Goal: Register for event/course: Sign up to attend an event or enroll in a course

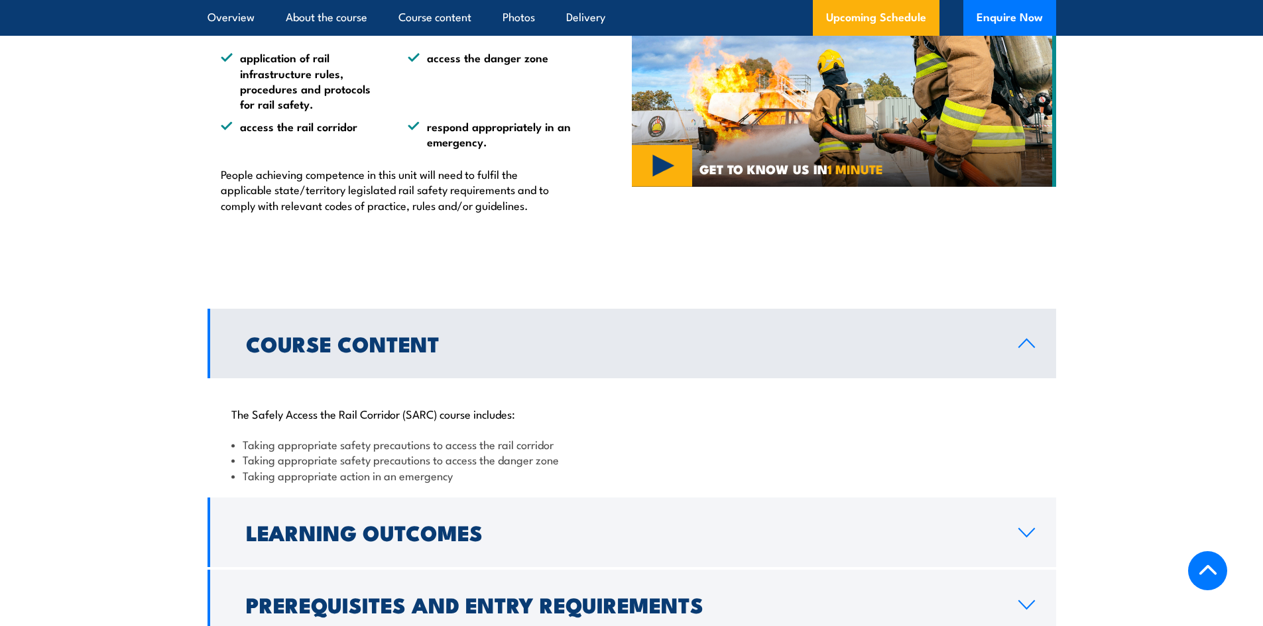
scroll to position [928, 0]
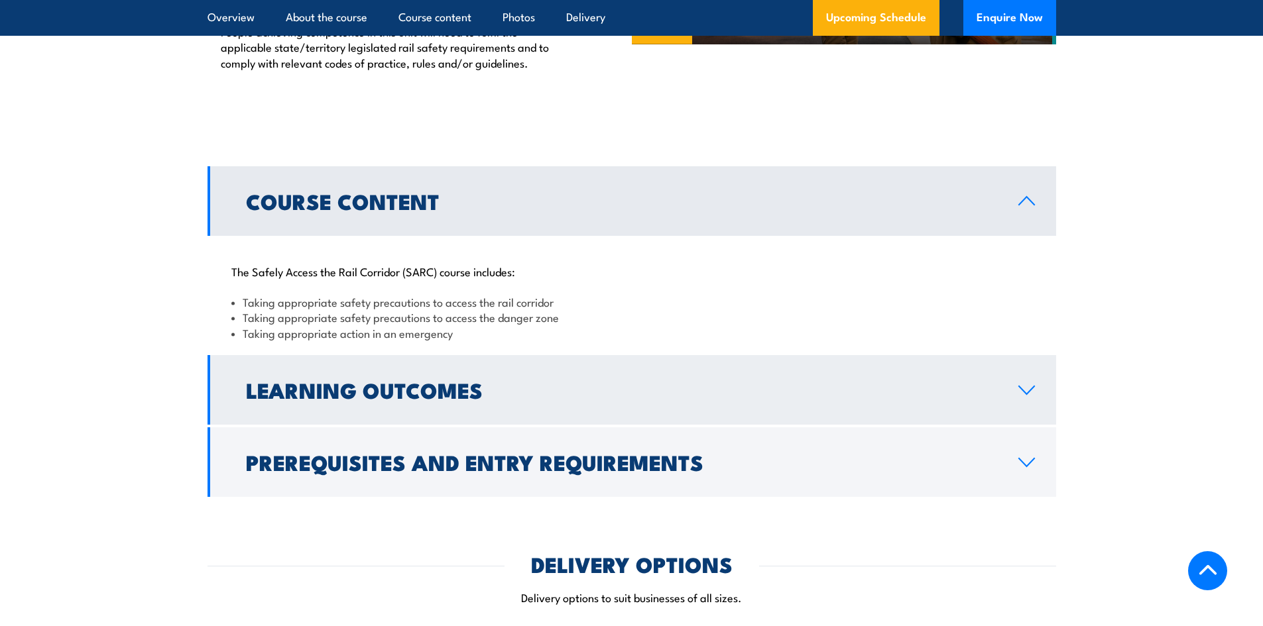
click at [1031, 394] on icon at bounding box center [1027, 390] width 18 height 11
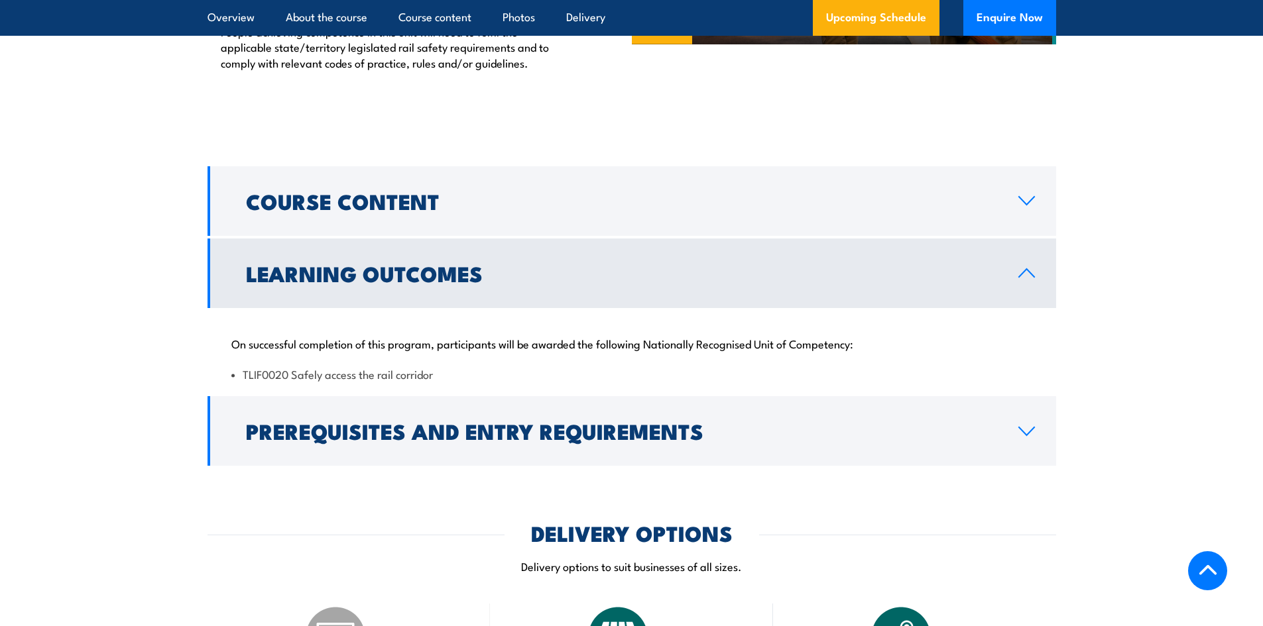
click at [1043, 270] on link "Learning Outcomes" at bounding box center [632, 274] width 849 height 70
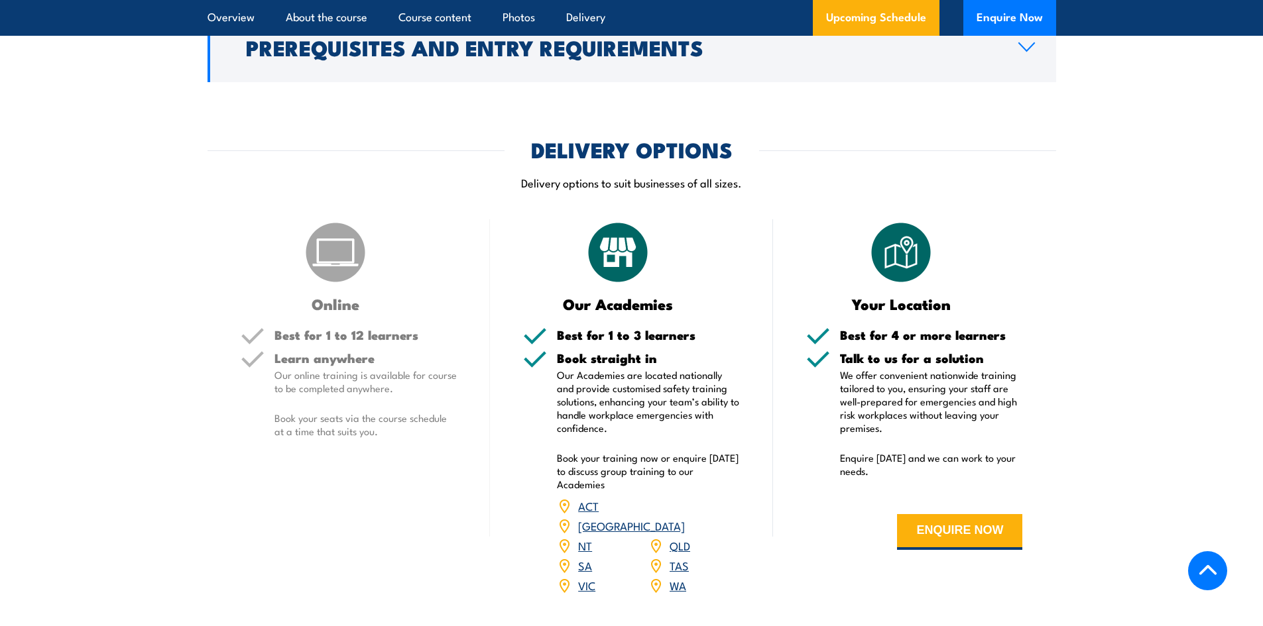
scroll to position [1260, 0]
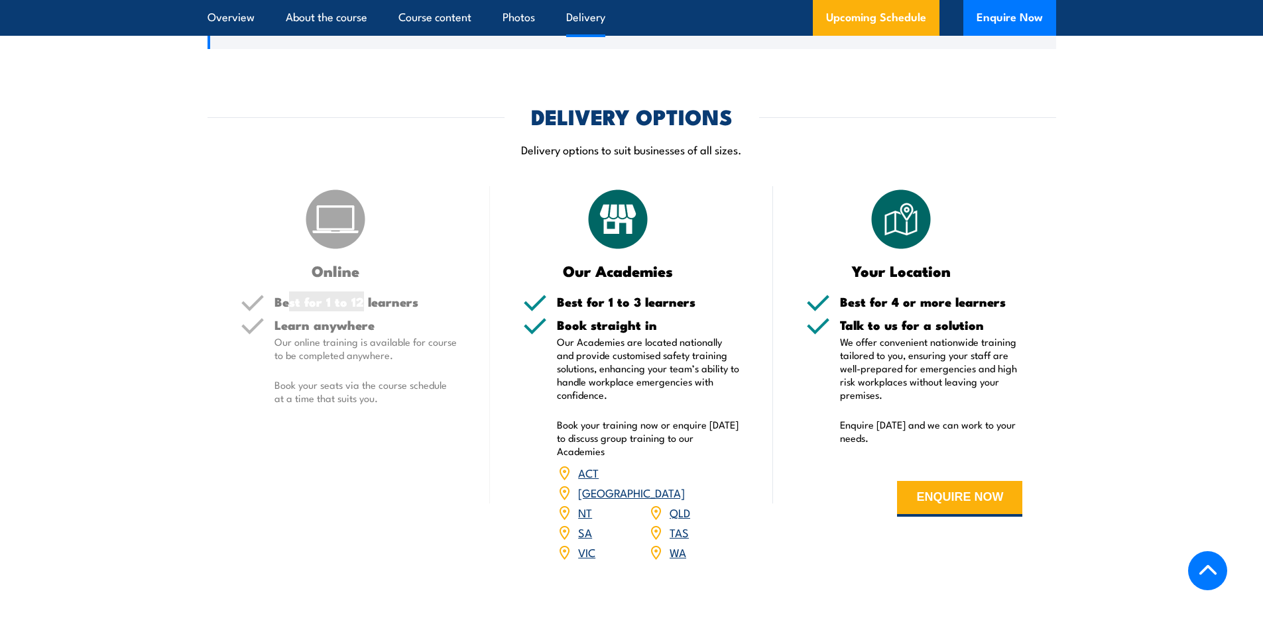
drag, startPoint x: 289, startPoint y: 303, endPoint x: 359, endPoint y: 308, distance: 69.8
click at [359, 308] on h5 "Best for 1 to 12 learners" at bounding box center [365, 302] width 183 height 13
drag, startPoint x: 285, startPoint y: 343, endPoint x: 406, endPoint y: 344, distance: 120.7
click at [406, 344] on p "Our online training is available for course to be completed anywhere." at bounding box center [365, 348] width 183 height 27
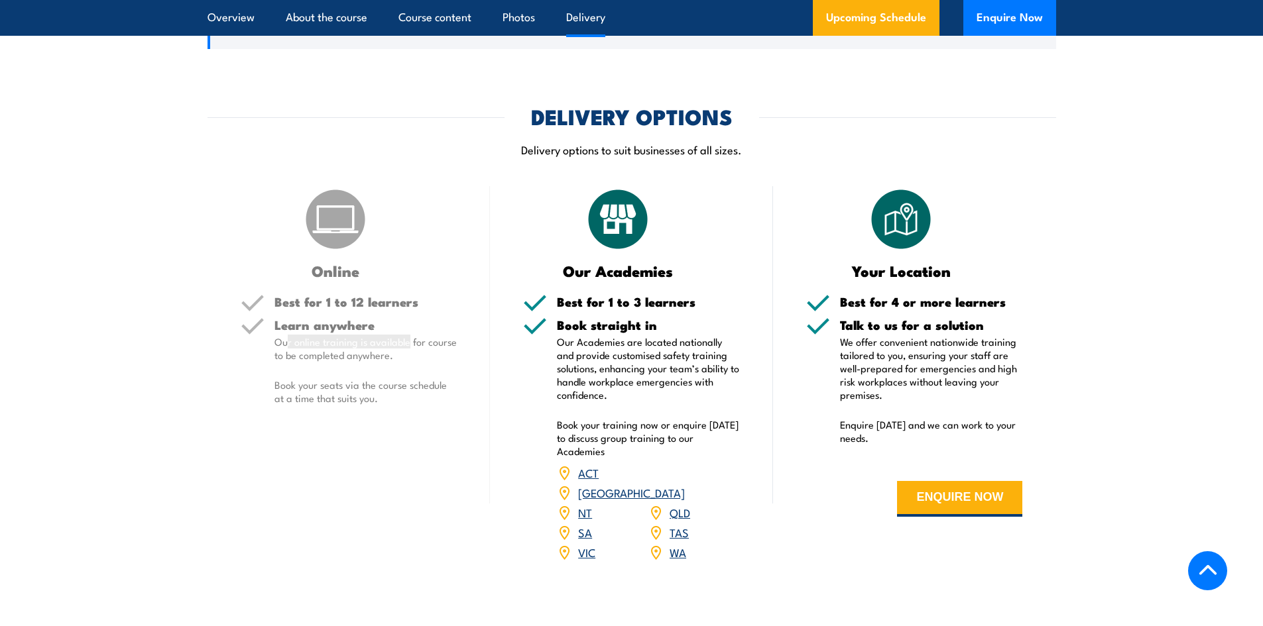
drag, startPoint x: 406, startPoint y: 345, endPoint x: 426, endPoint y: 358, distance: 24.5
click at [407, 345] on p "Our online training is available for course to be completed anywhere." at bounding box center [365, 348] width 183 height 27
click at [446, 379] on p "Book your seats via the course schedule at a time that suits you." at bounding box center [365, 392] width 183 height 27
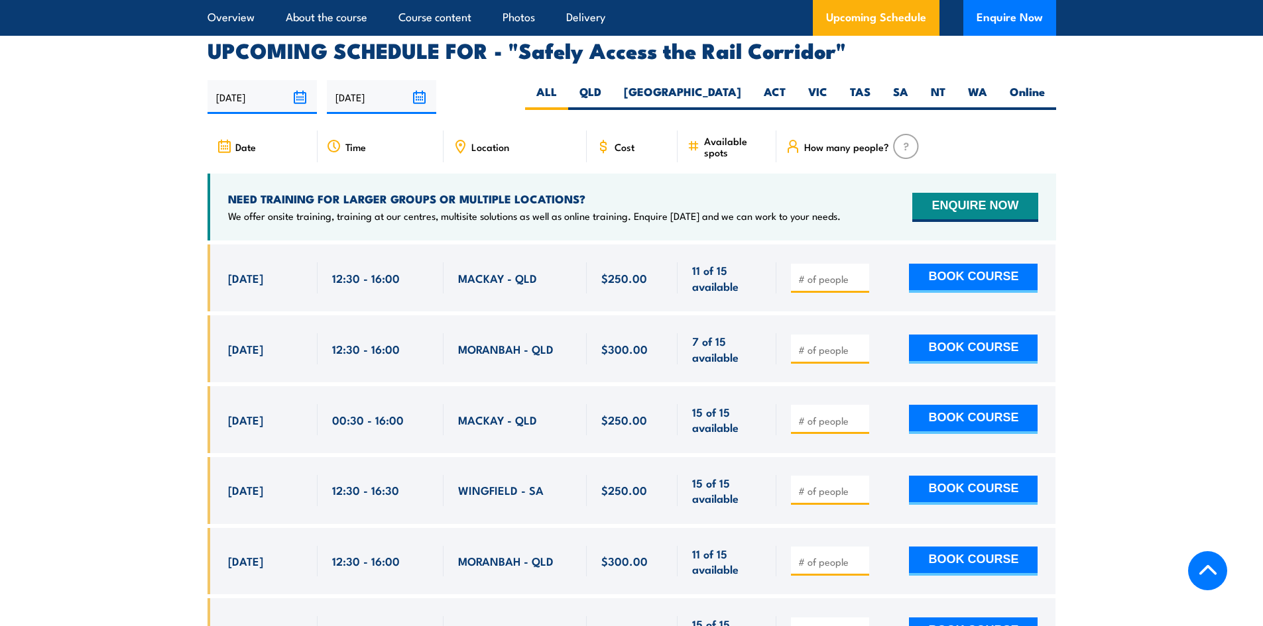
scroll to position [1724, 0]
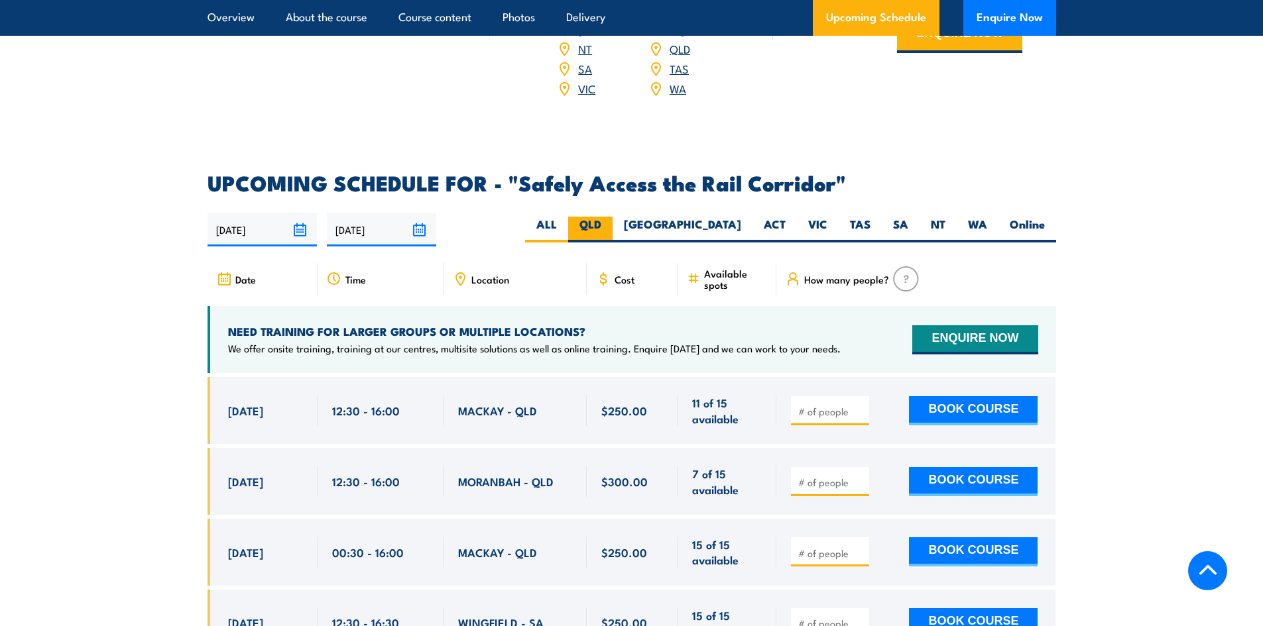
click at [613, 217] on label "QLD" at bounding box center [590, 230] width 44 height 26
click at [610, 217] on input "QLD" at bounding box center [605, 221] width 9 height 9
radio input "true"
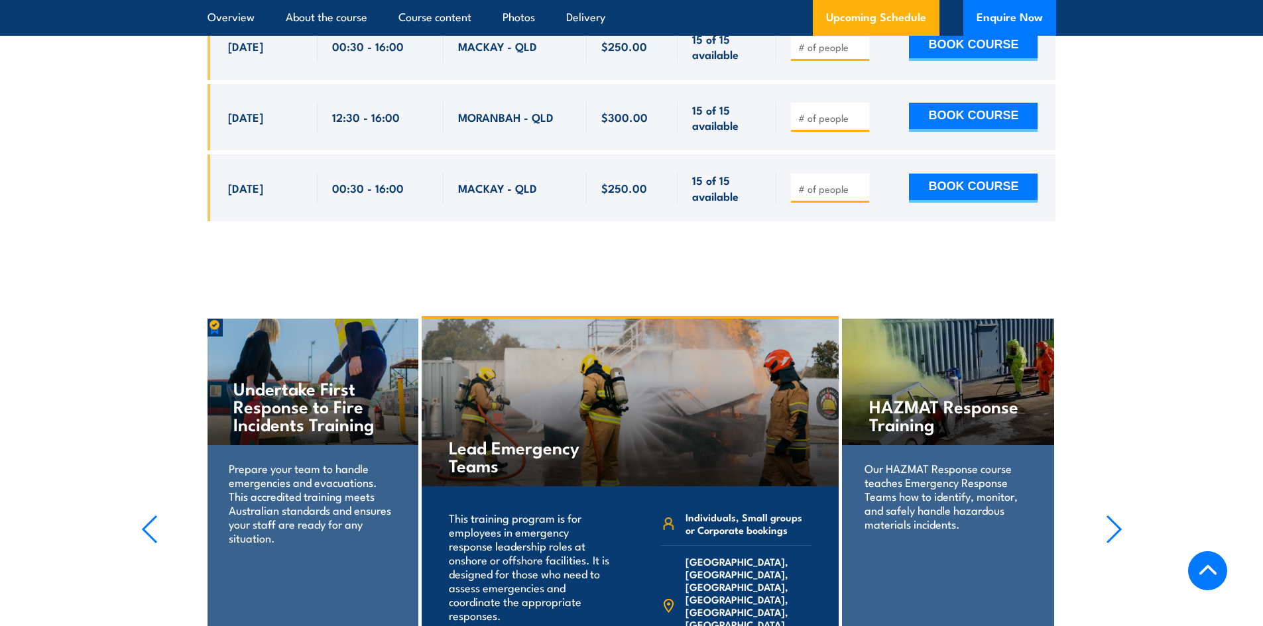
scroll to position [2657, 0]
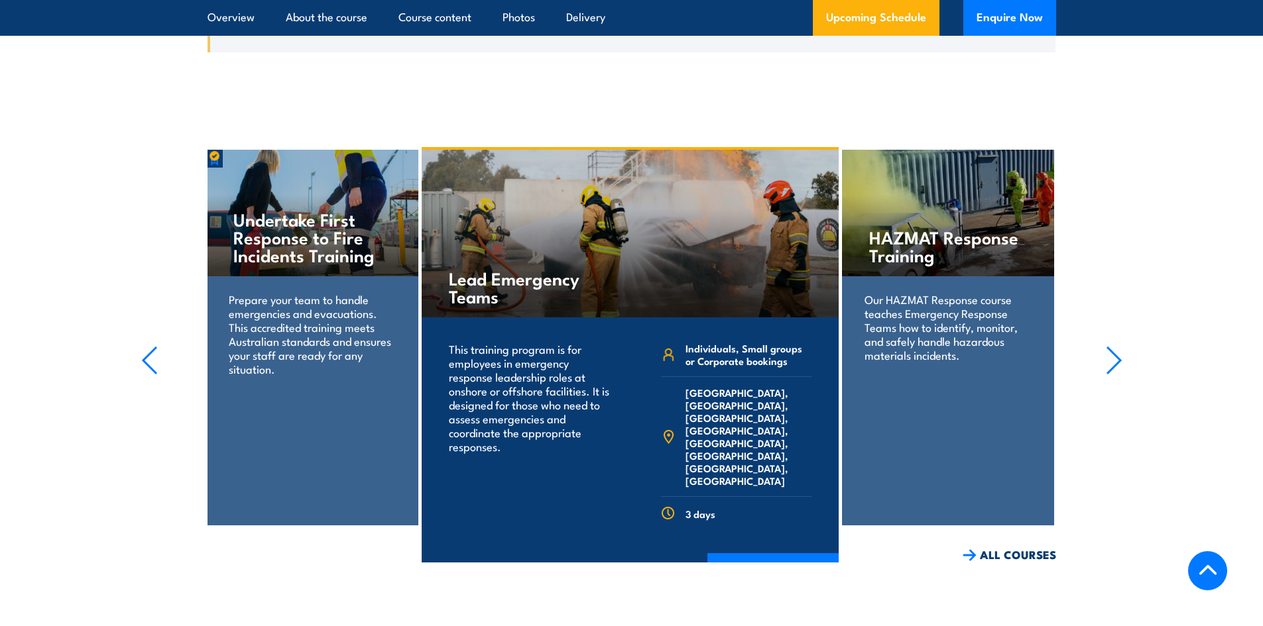
click at [1108, 346] on icon "button" at bounding box center [1114, 360] width 17 height 29
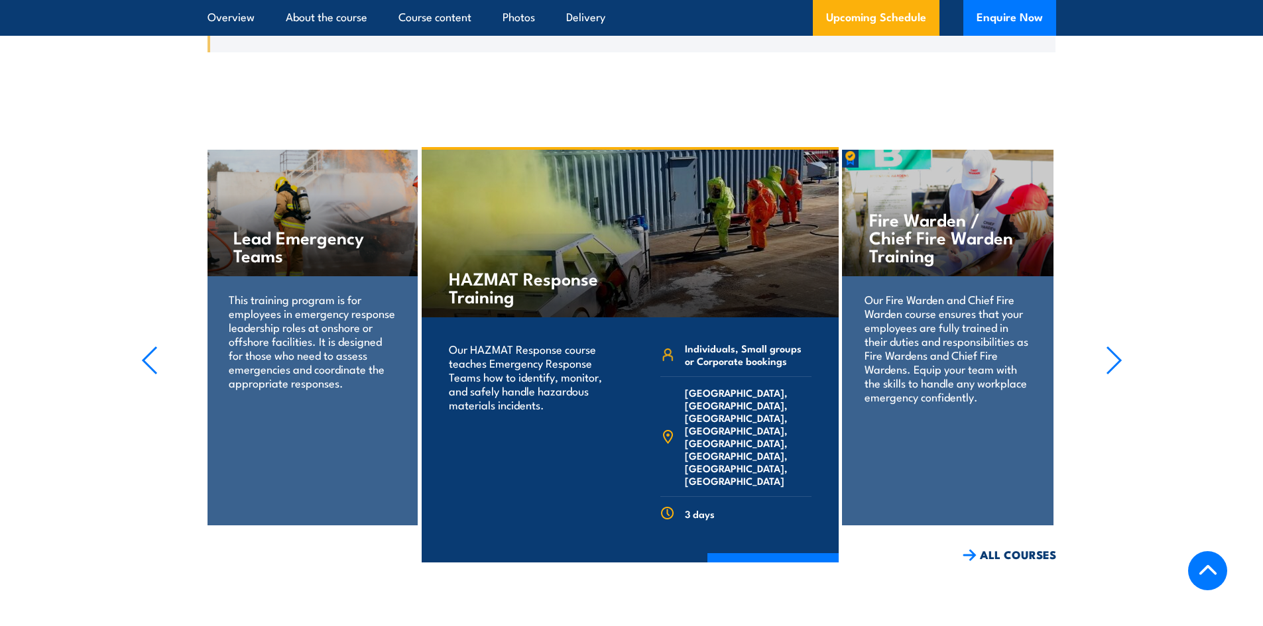
click at [1108, 346] on icon "button" at bounding box center [1114, 360] width 17 height 29
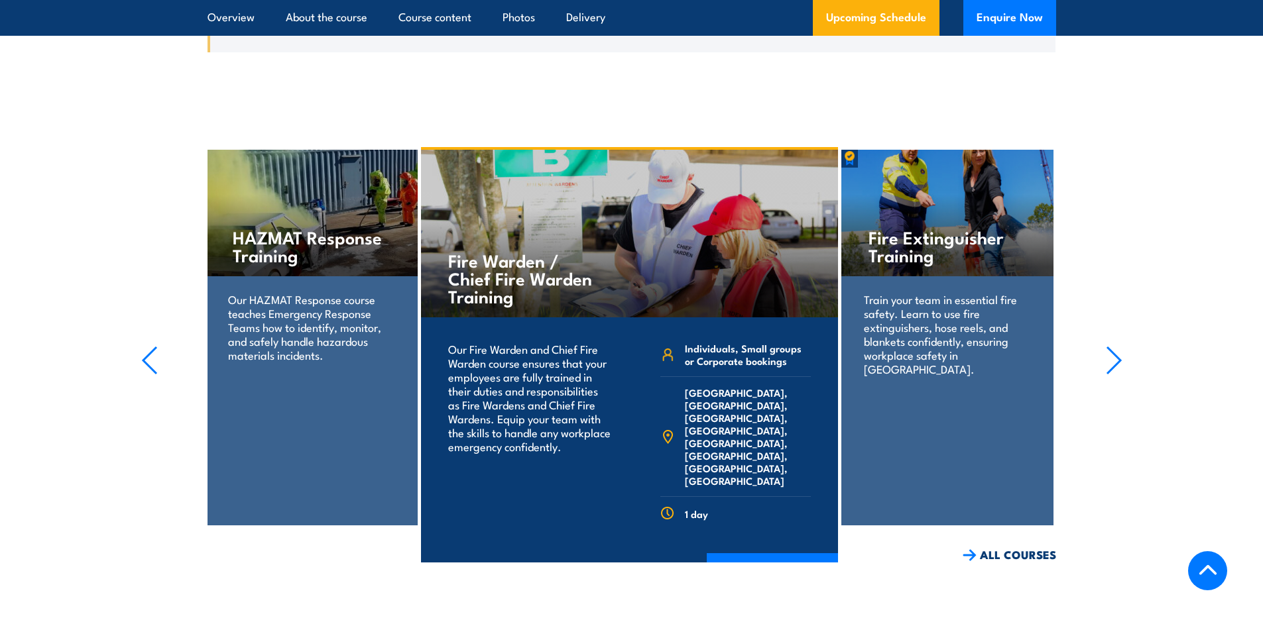
click at [1108, 346] on icon "button" at bounding box center [1114, 360] width 17 height 29
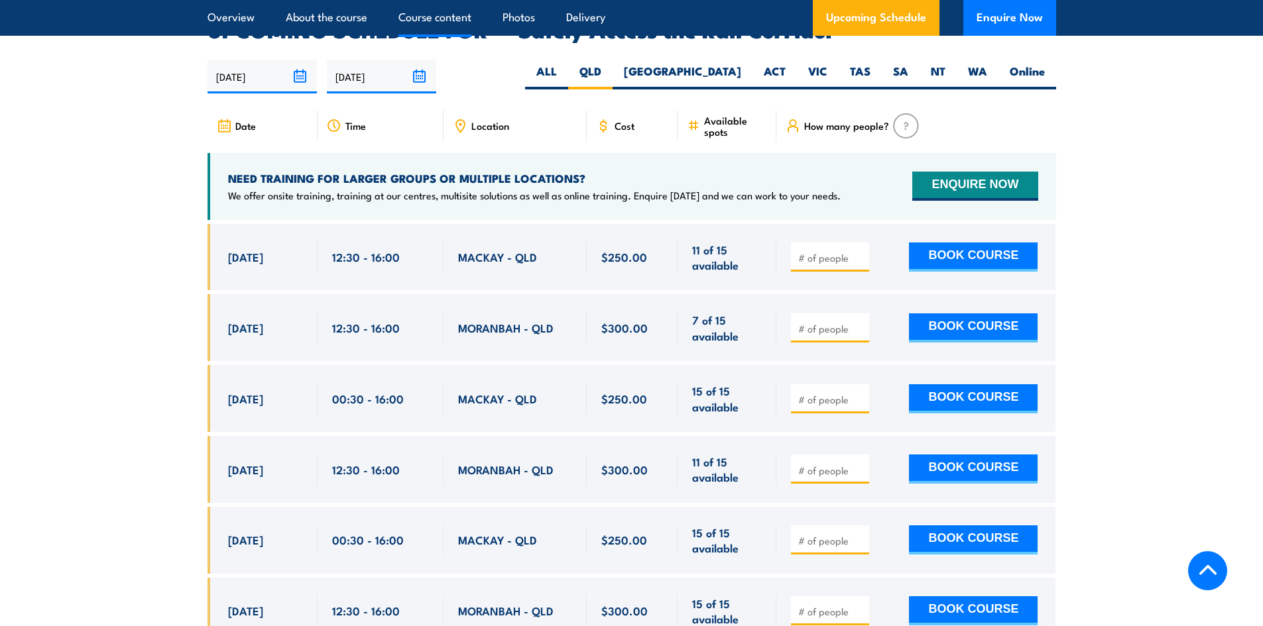
click at [466, 15] on link "Course content" at bounding box center [434, 17] width 73 height 35
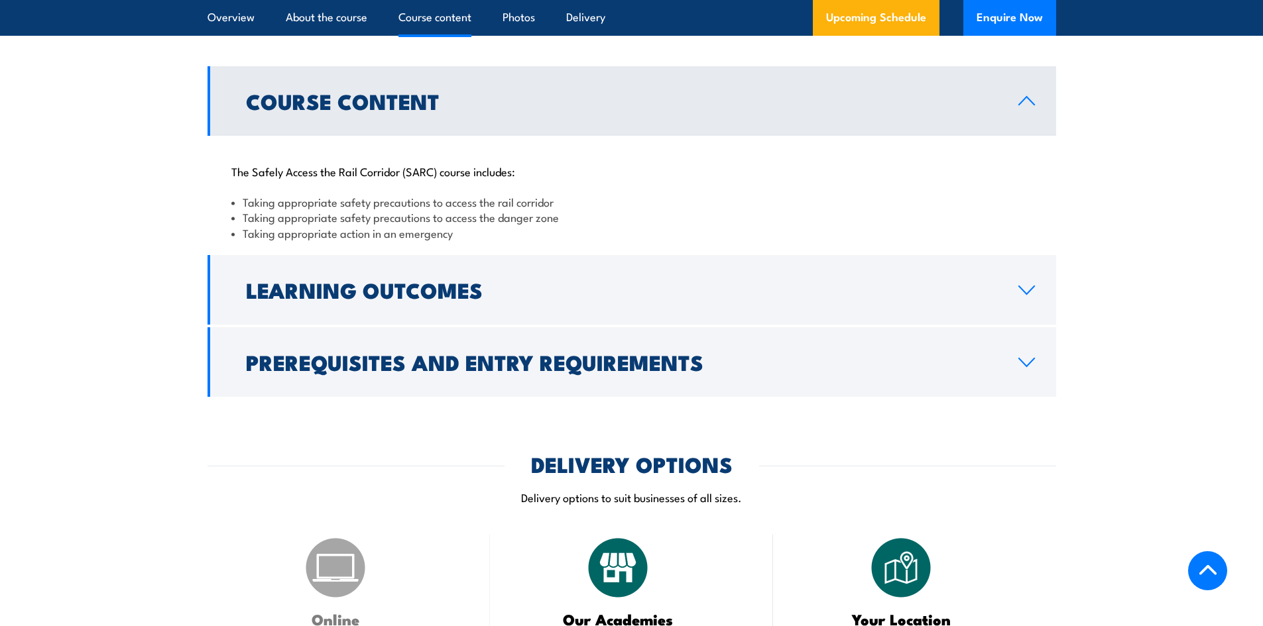
scroll to position [1012, 0]
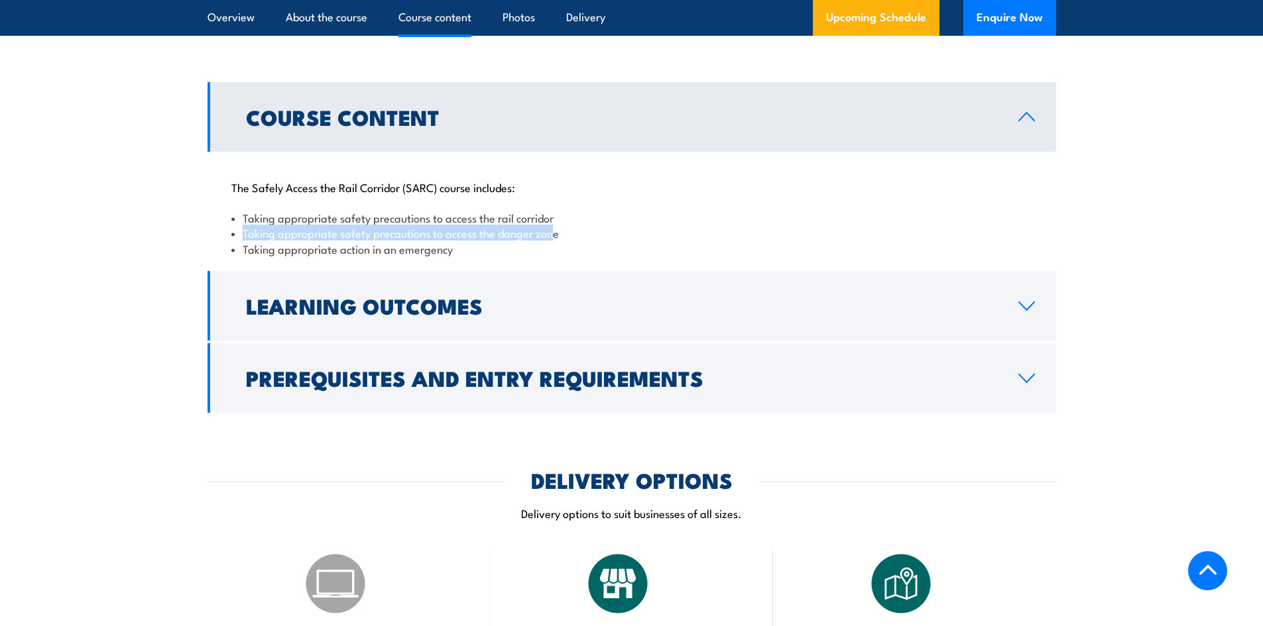
drag, startPoint x: 244, startPoint y: 233, endPoint x: 557, endPoint y: 229, distance: 312.9
click at [557, 229] on li "Taking appropriate safety precautions to access the danger zone" at bounding box center [631, 232] width 801 height 15
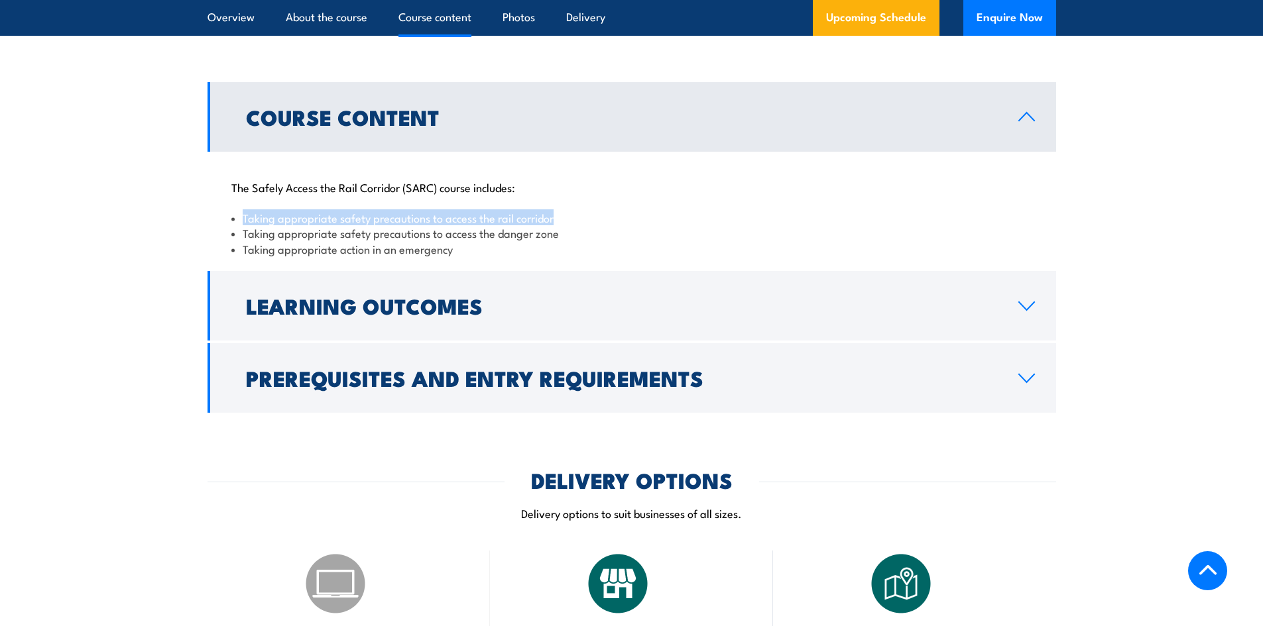
drag, startPoint x: 267, startPoint y: 219, endPoint x: 652, endPoint y: 225, distance: 384.6
click at [652, 225] on div "The Safely Access the Rail Corridor (SARC) course includes: Taking appropriate …" at bounding box center [632, 210] width 849 height 117
click at [652, 225] on li "Taking appropriate safety precautions to access the rail corridor" at bounding box center [631, 217] width 801 height 15
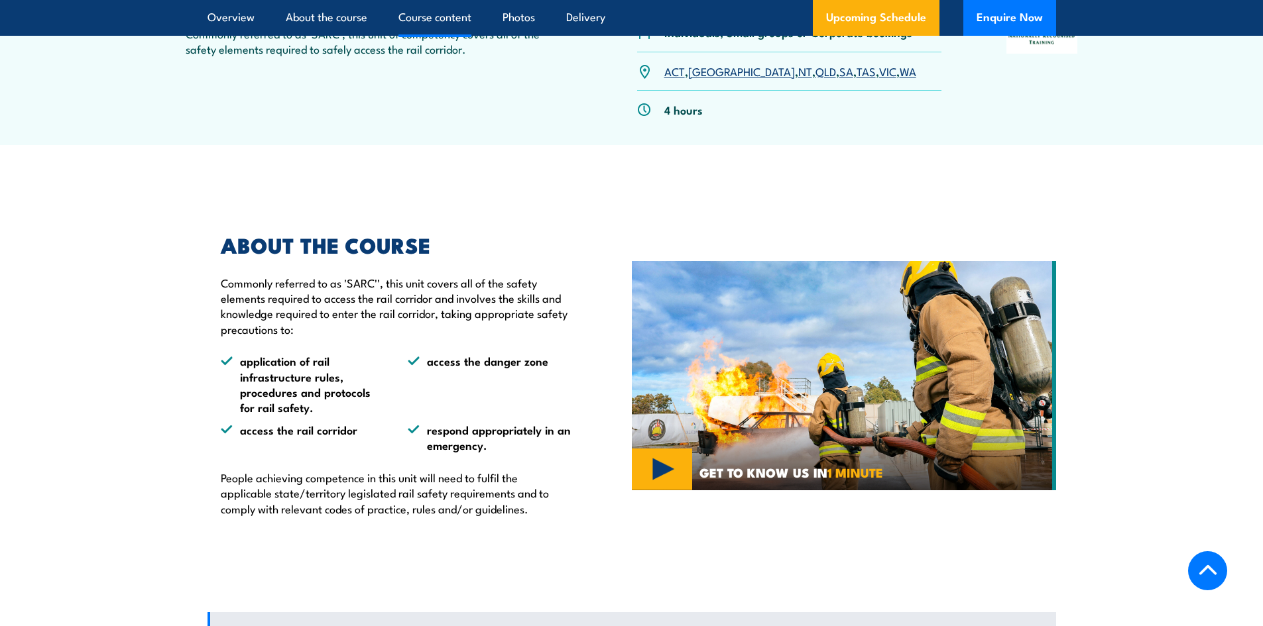
click at [465, 12] on link "Course content" at bounding box center [434, 17] width 73 height 35
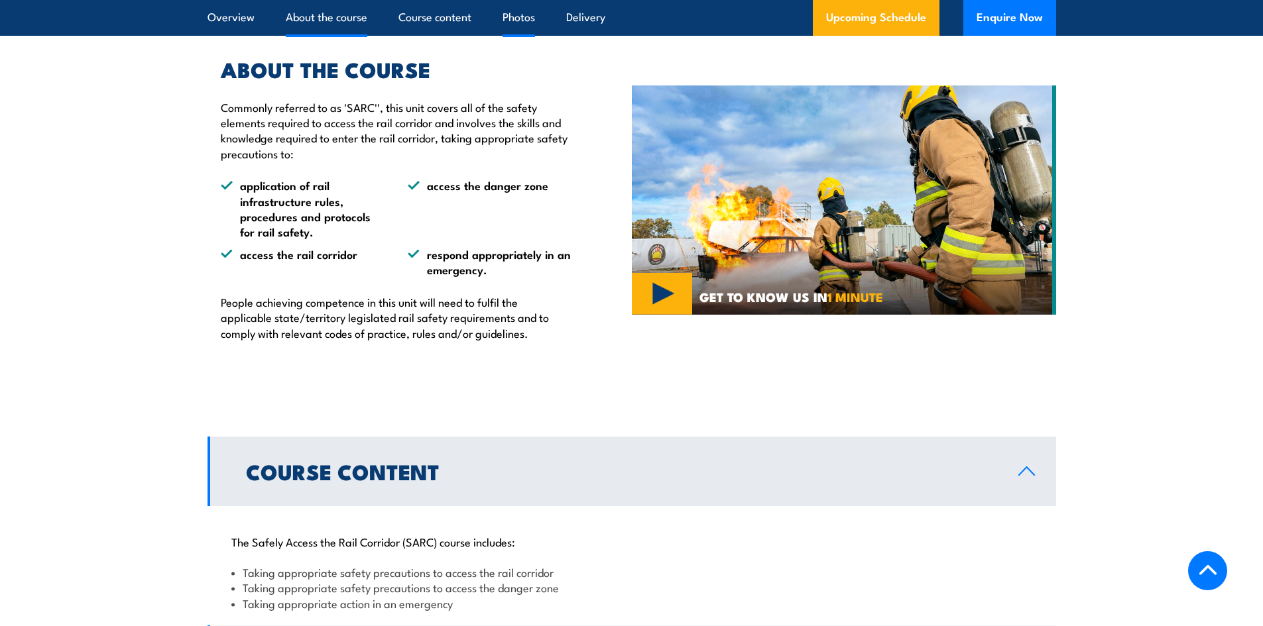
click at [519, 27] on link "Photos" at bounding box center [519, 17] width 32 height 35
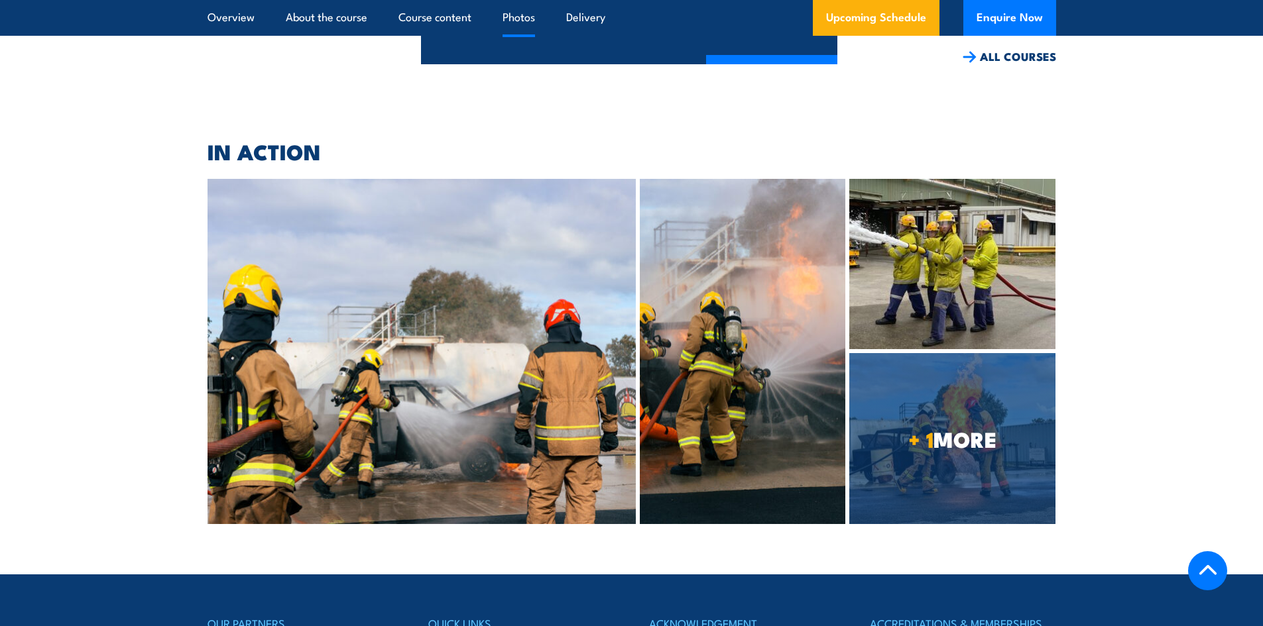
scroll to position [3195, 0]
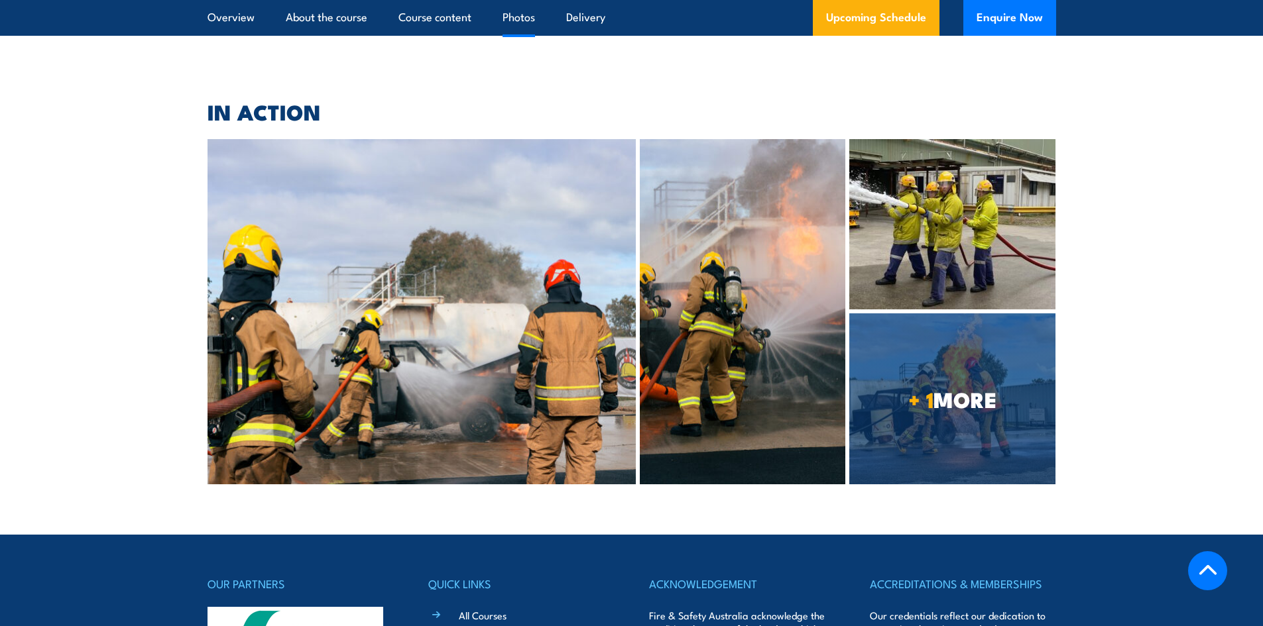
click at [929, 233] on img at bounding box center [952, 224] width 206 height 170
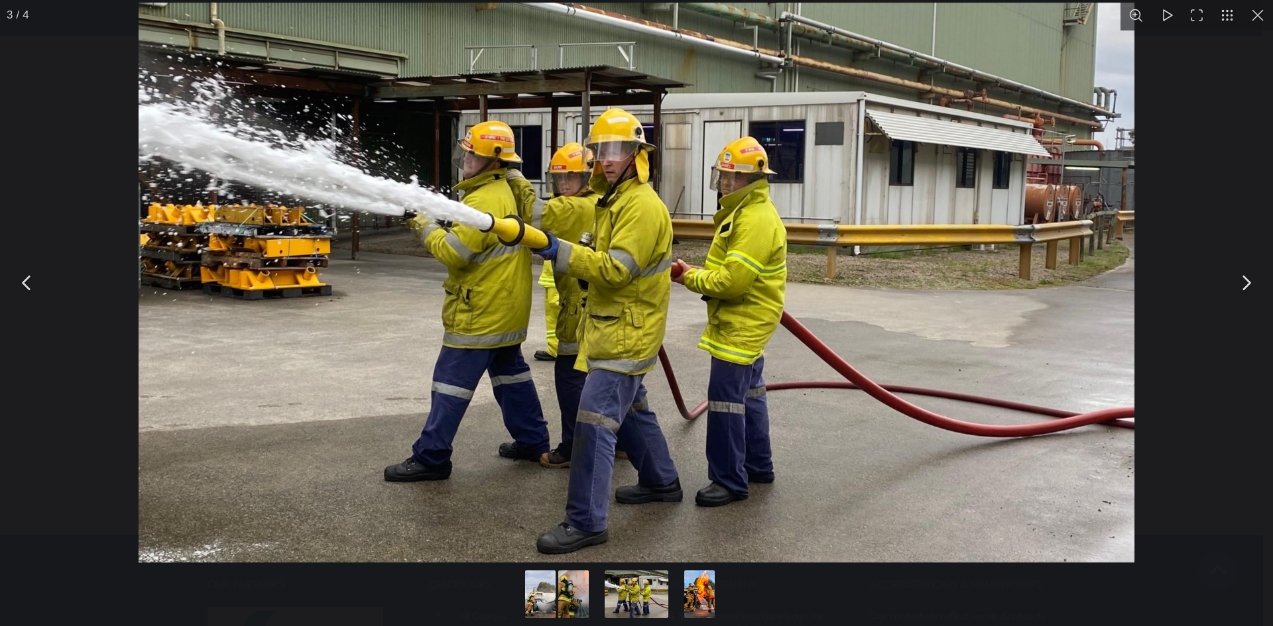
click at [1262, 21] on button "You can close this modal content with the ESC key" at bounding box center [1257, 15] width 30 height 30
